Goal: Use online tool/utility: Use online tool/utility

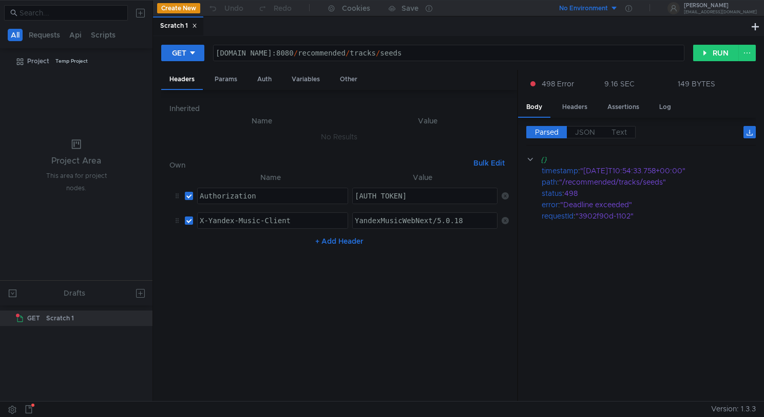
drag, startPoint x: 0, startPoint y: 0, endPoint x: 464, endPoint y: 134, distance: 482.7
click at [464, 134] on td "No Results" at bounding box center [339, 137] width 339 height 20
click at [616, 43] on div "GET [DOMAIN_NAME]:8080/recommended/tracks/seeds [DOMAIN_NAME]:8080 / recommende…" at bounding box center [458, 218] width 611 height 365
click at [617, 51] on div "[DOMAIN_NAME]:8080 / recommended / tracks / seeds" at bounding box center [449, 61] width 471 height 25
click at [441, 59] on div "[DOMAIN_NAME]:8080 / recommended / tracks / seeds" at bounding box center [449, 61] width 471 height 25
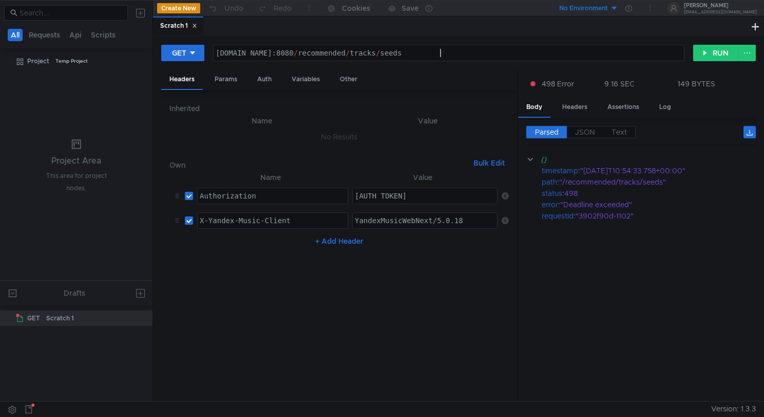
click at [522, 59] on div "[DOMAIN_NAME]:8080 / recommended / tracks / seeds" at bounding box center [449, 61] width 471 height 25
click at [526, 55] on div "[DOMAIN_NAME]:8080 / recommended / tracks / seeds" at bounding box center [449, 61] width 471 height 25
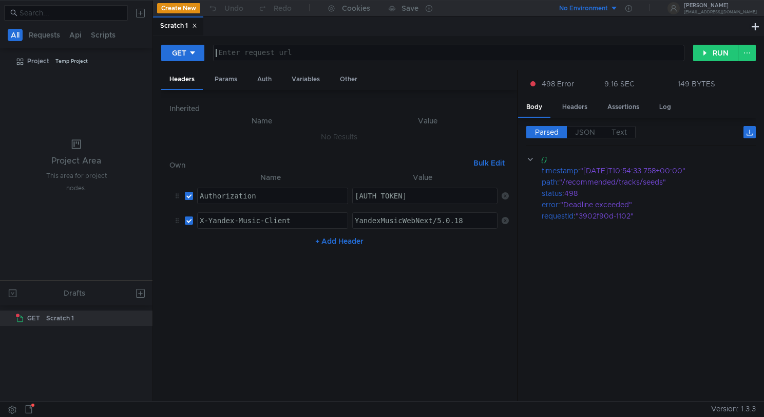
paste textarea "[URL][DOMAIN_NAME]"
click at [383, 54] on div "http:// [DOMAIN_NAME] / account / recommended / tracks / seeds" at bounding box center [449, 61] width 471 height 25
type textarea "[URL][DOMAIN_NAME]"
click at [713, 49] on button "RUN" at bounding box center [716, 53] width 46 height 16
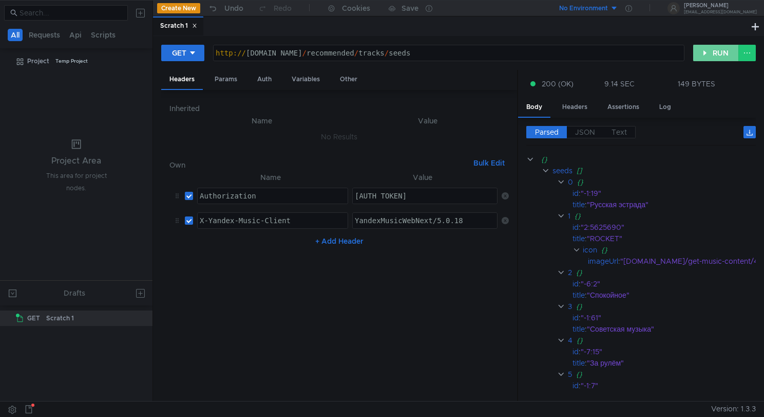
click at [708, 55] on button "RUN" at bounding box center [716, 53] width 46 height 16
click at [720, 51] on button "RUN" at bounding box center [716, 53] width 46 height 16
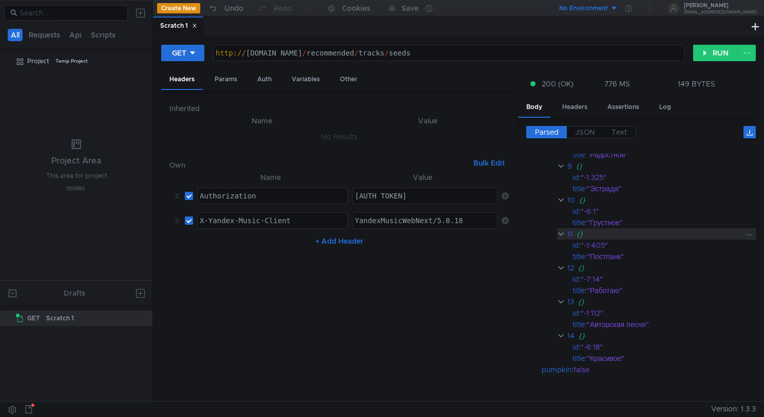
scroll to position [377, 0]
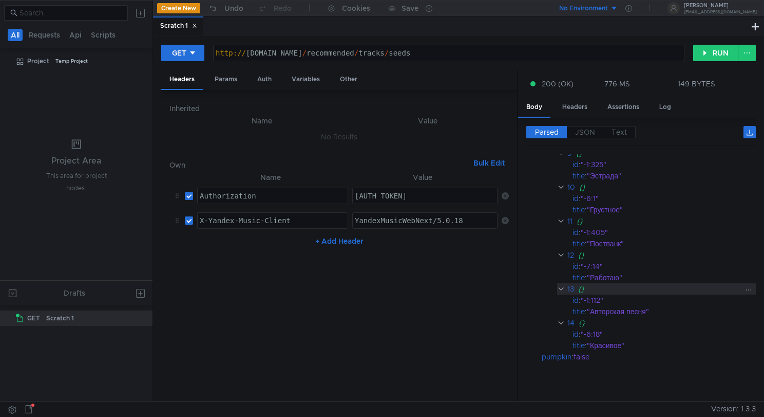
click at [560, 286] on clr-icon at bounding box center [561, 289] width 8 height 8
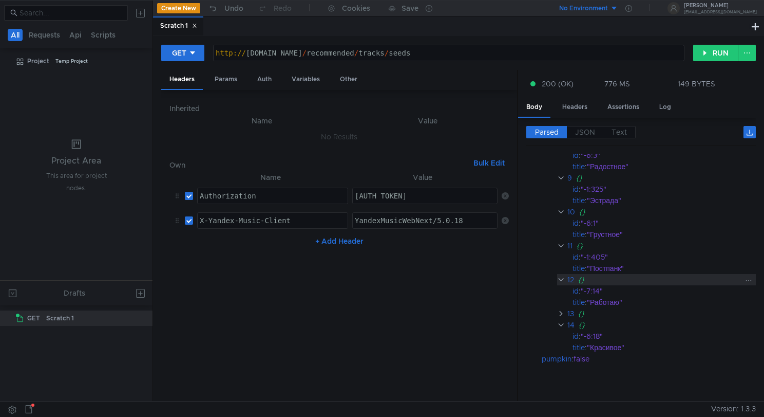
click at [560, 277] on clr-icon at bounding box center [561, 279] width 8 height 8
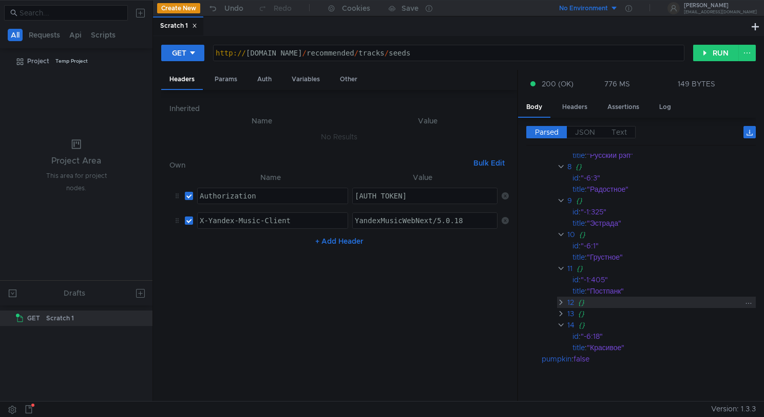
scroll to position [328, 0]
click at [561, 269] on clr-icon at bounding box center [561, 268] width 8 height 8
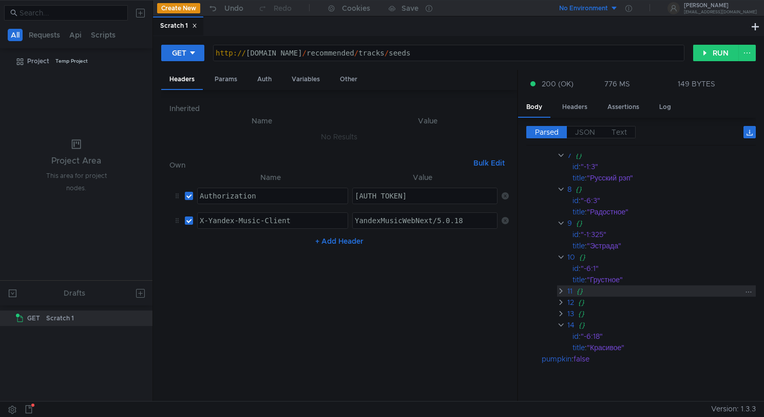
click at [561, 292] on clr-icon at bounding box center [561, 291] width 8 height 8
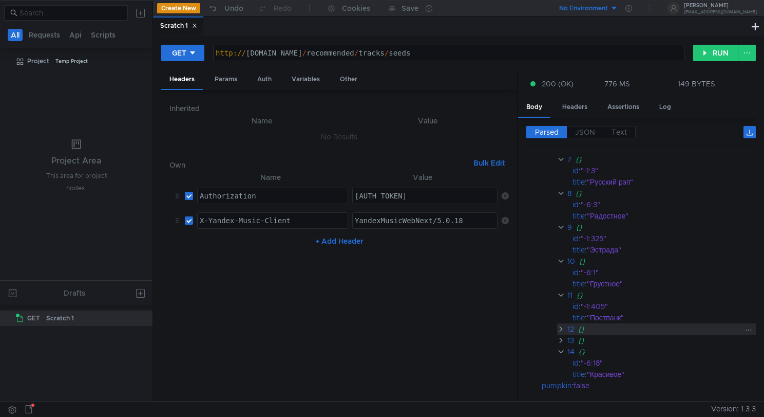
click at [562, 329] on clr-icon at bounding box center [561, 329] width 8 height 8
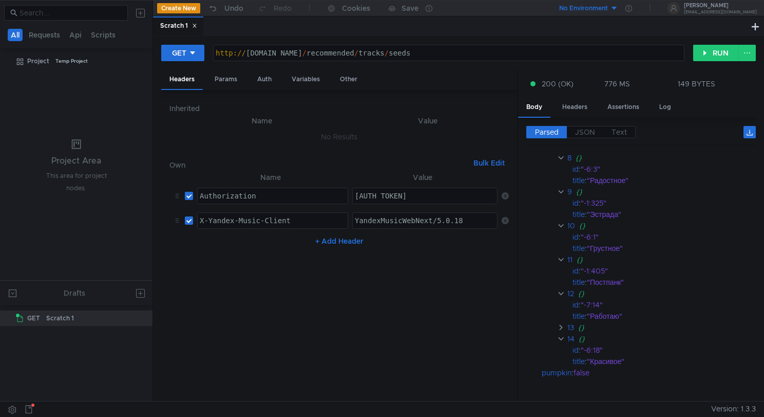
scroll to position [349, 0]
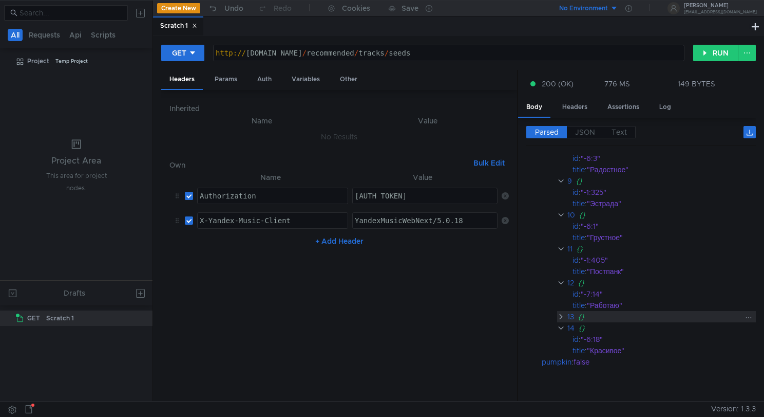
click at [561, 317] on clr-icon at bounding box center [561, 316] width 8 height 8
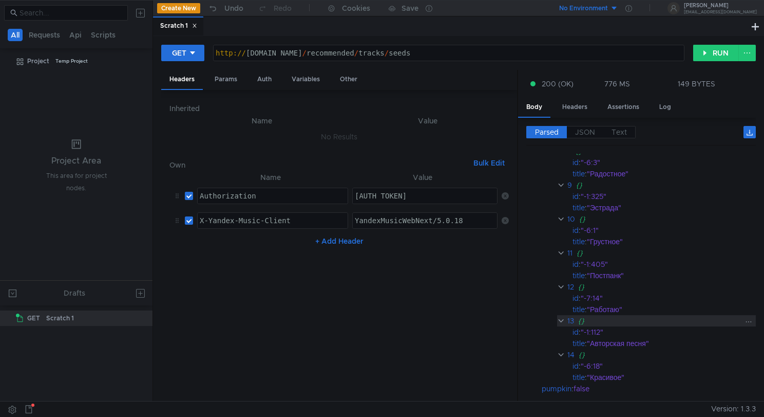
scroll to position [377, 0]
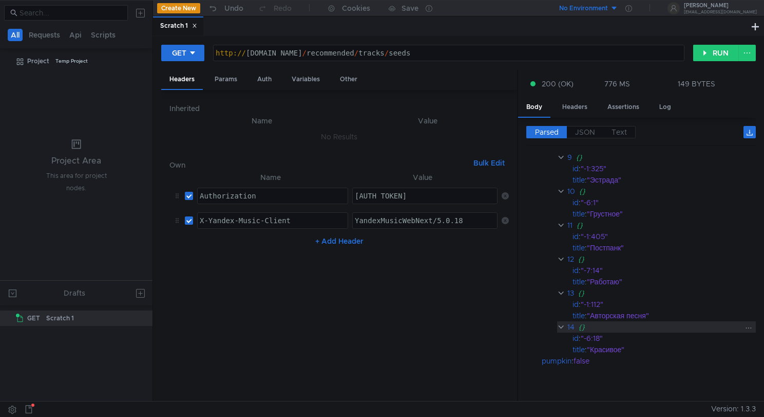
click at [565, 329] on clr-icon at bounding box center [561, 327] width 8 height 8
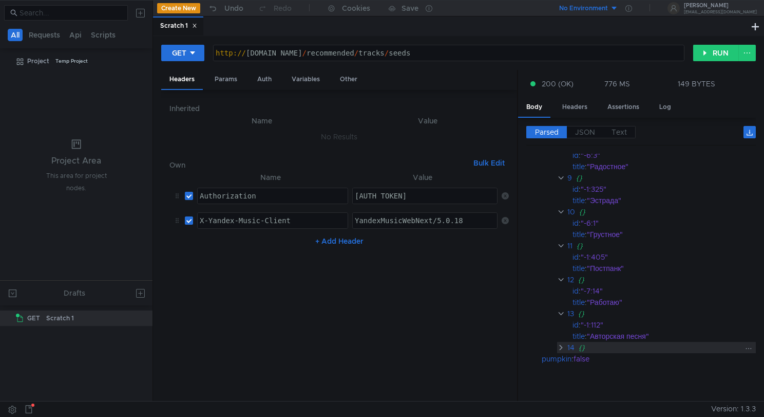
click at [561, 347] on clr-icon at bounding box center [561, 347] width 8 height 8
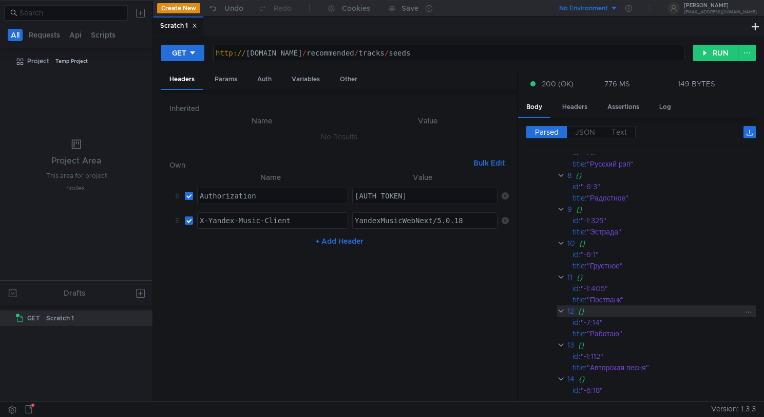
scroll to position [318, 0]
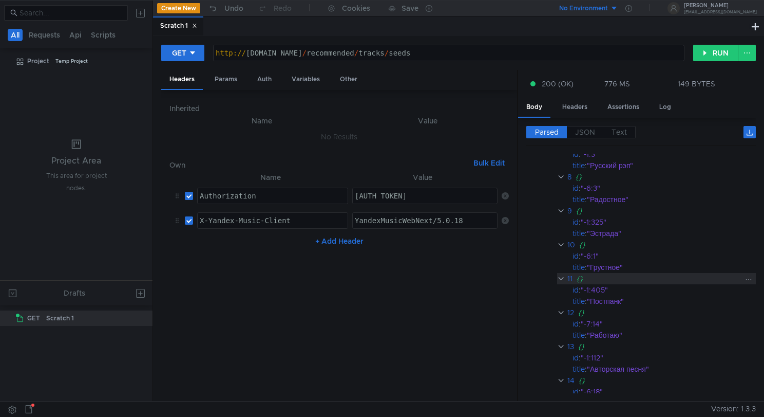
click at [562, 281] on clr-icon at bounding box center [561, 278] width 8 height 8
click at [562, 279] on clr-icon at bounding box center [561, 278] width 8 height 8
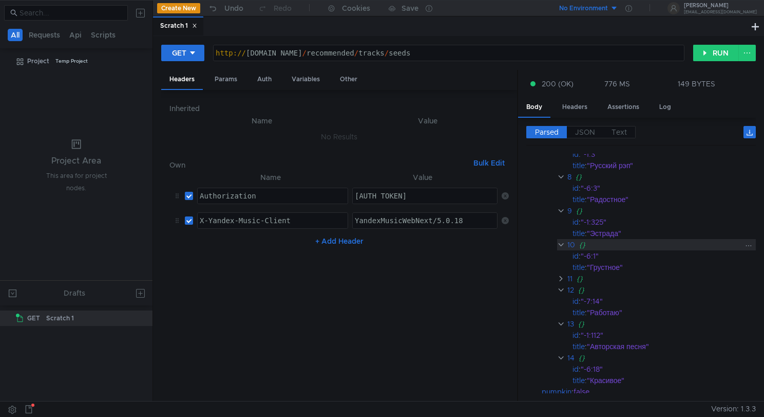
click at [561, 248] on clr-icon at bounding box center [561, 244] width 8 height 8
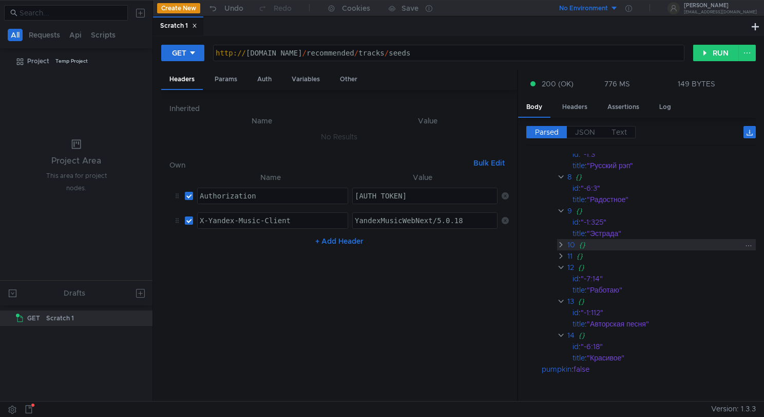
click at [561, 248] on clr-icon at bounding box center [561, 244] width 8 height 8
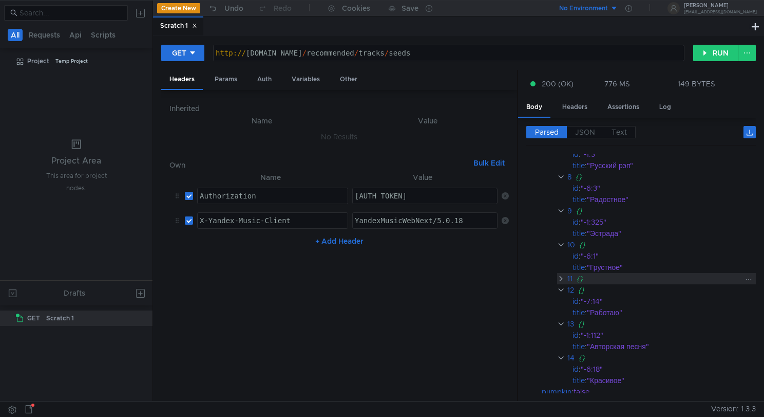
click at [559, 278] on clr-icon at bounding box center [561, 278] width 8 height 8
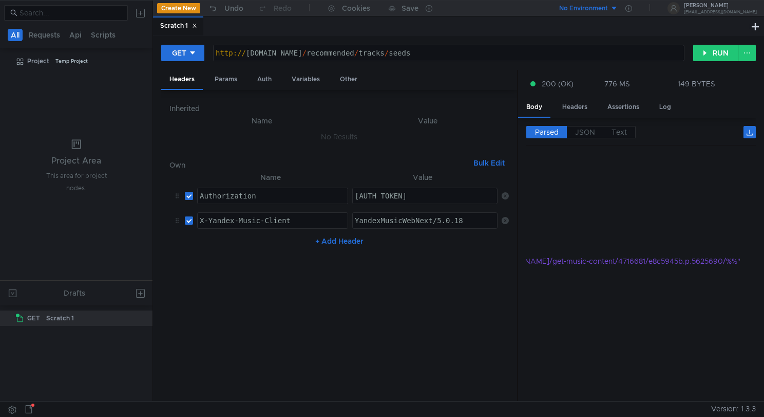
scroll to position [0, 0]
